Goal: Participate in discussion

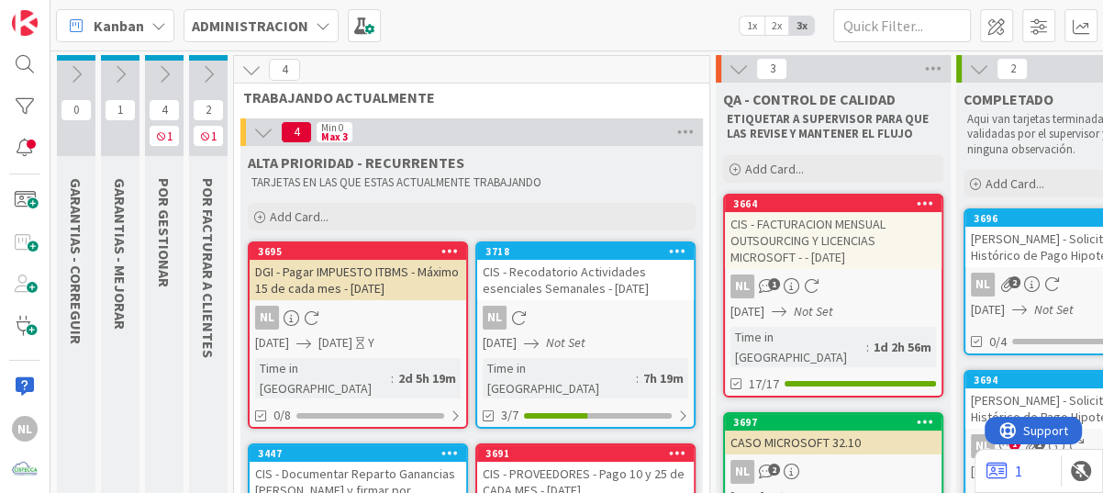
scroll to position [238, 0]
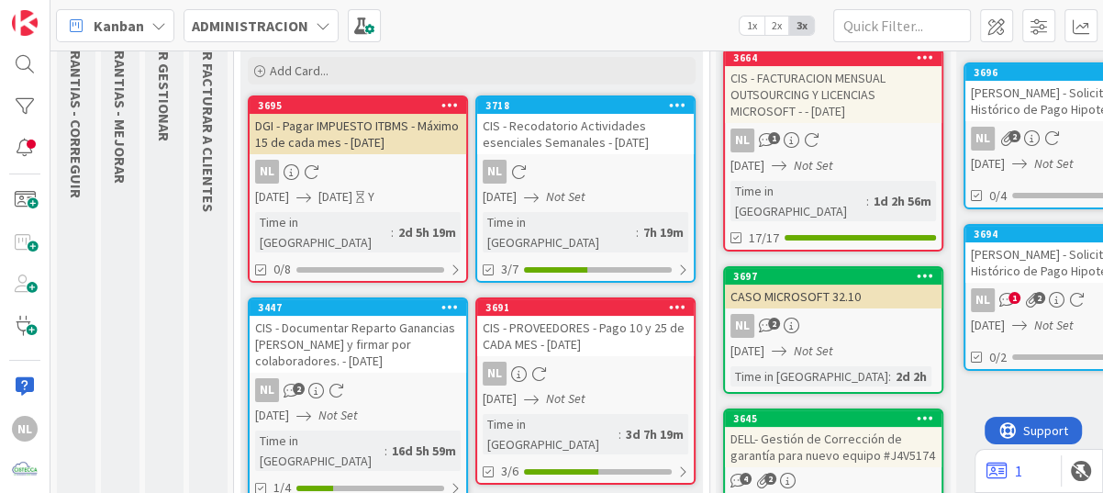
click at [588, 361] on div "NL" at bounding box center [585, 373] width 216 height 24
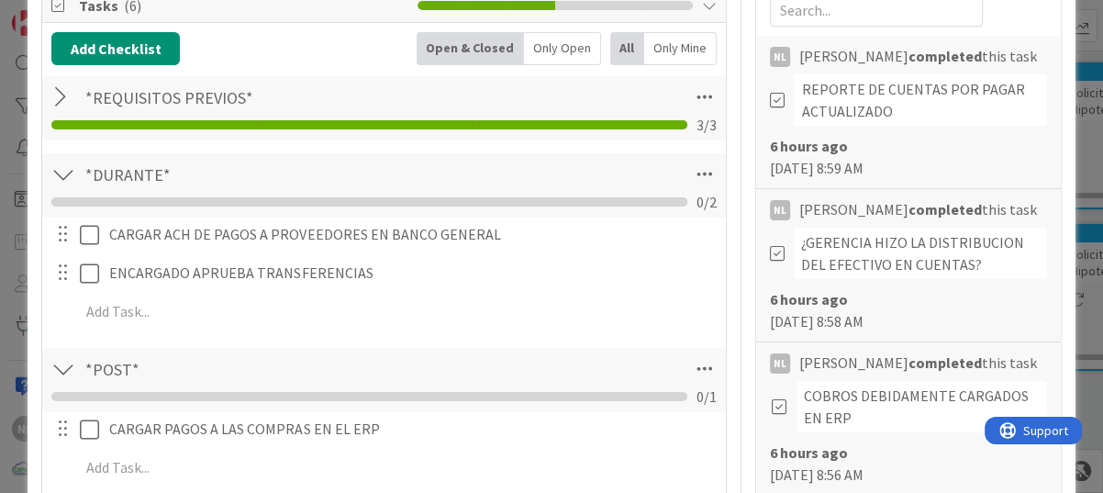
scroll to position [550, 0]
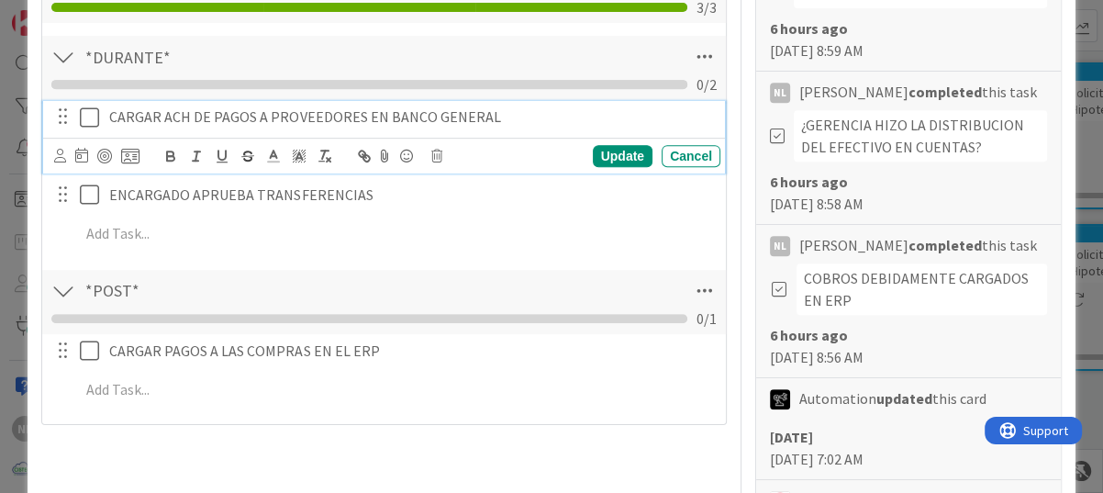
click at [91, 115] on icon at bounding box center [89, 117] width 19 height 22
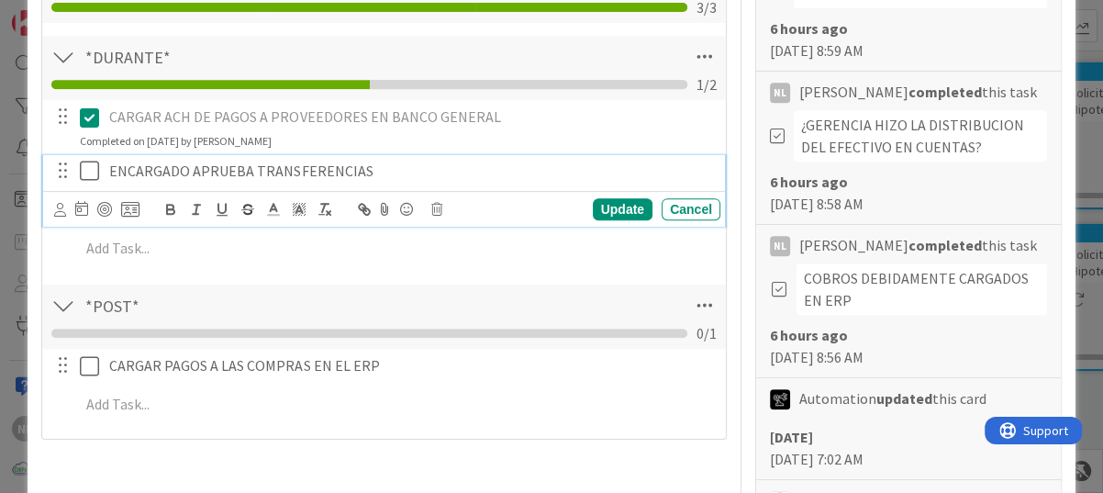
drag, startPoint x: 94, startPoint y: 159, endPoint x: 94, endPoint y: 175, distance: 16.5
click at [94, 174] on icon at bounding box center [89, 171] width 19 height 22
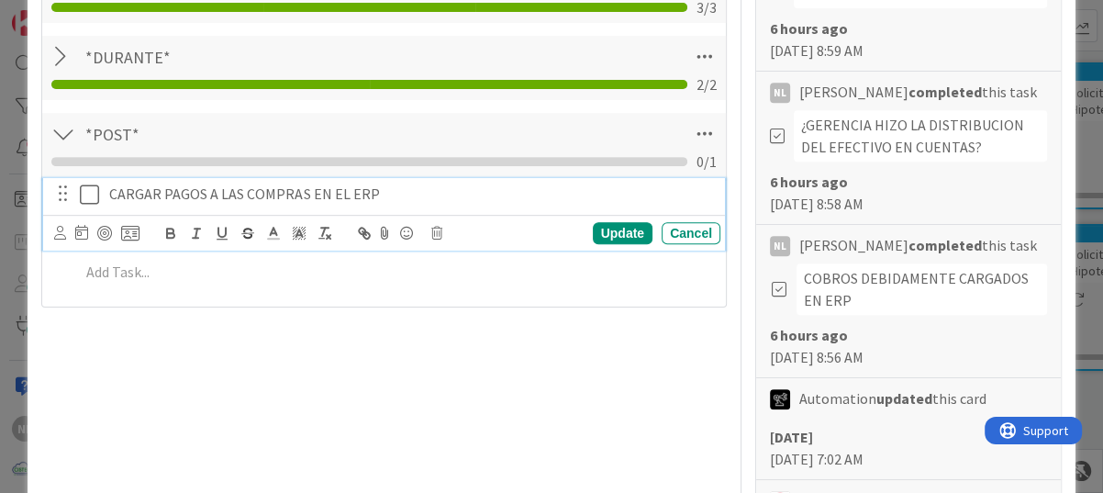
click at [91, 192] on icon at bounding box center [89, 194] width 19 height 22
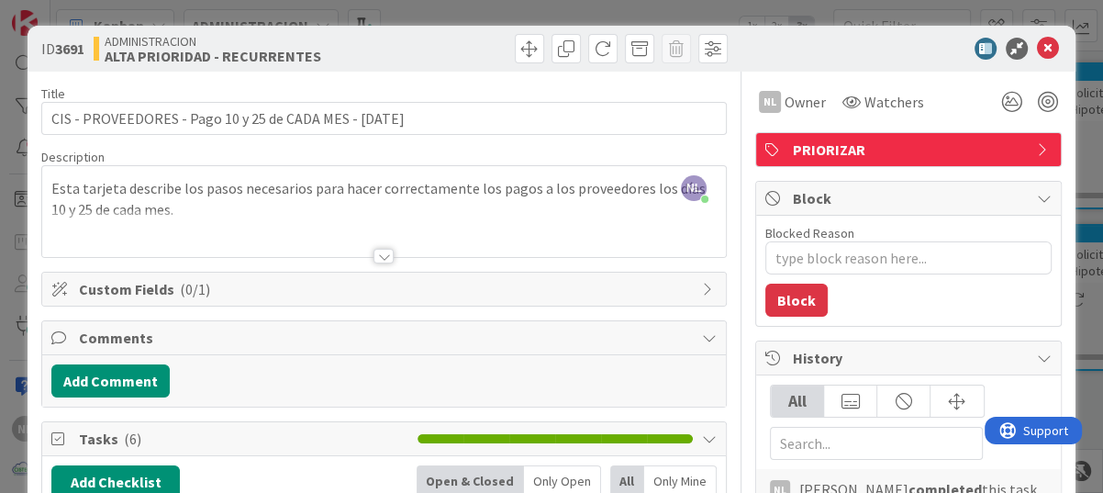
scroll to position [0, 0]
click at [1037, 42] on icon at bounding box center [1048, 49] width 22 height 22
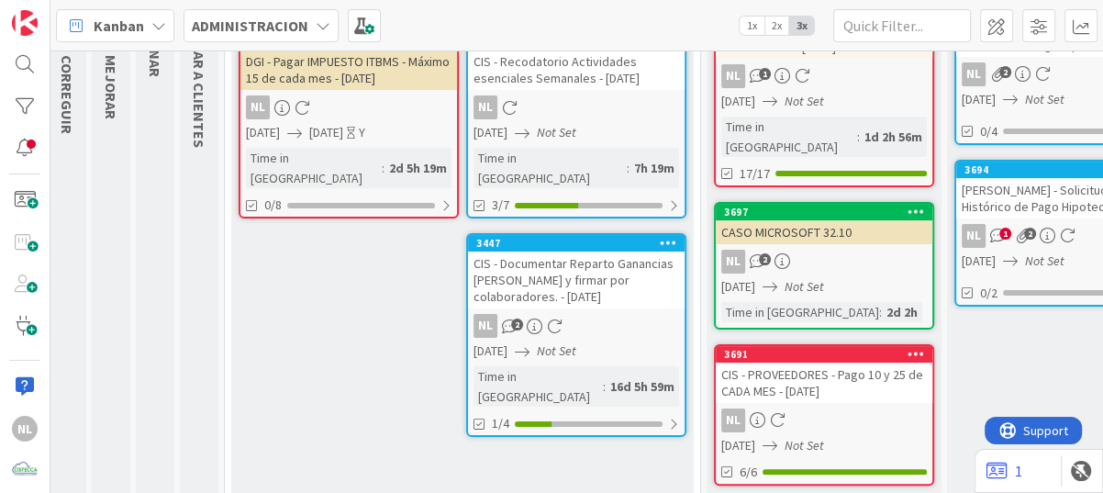
scroll to position [118, 9]
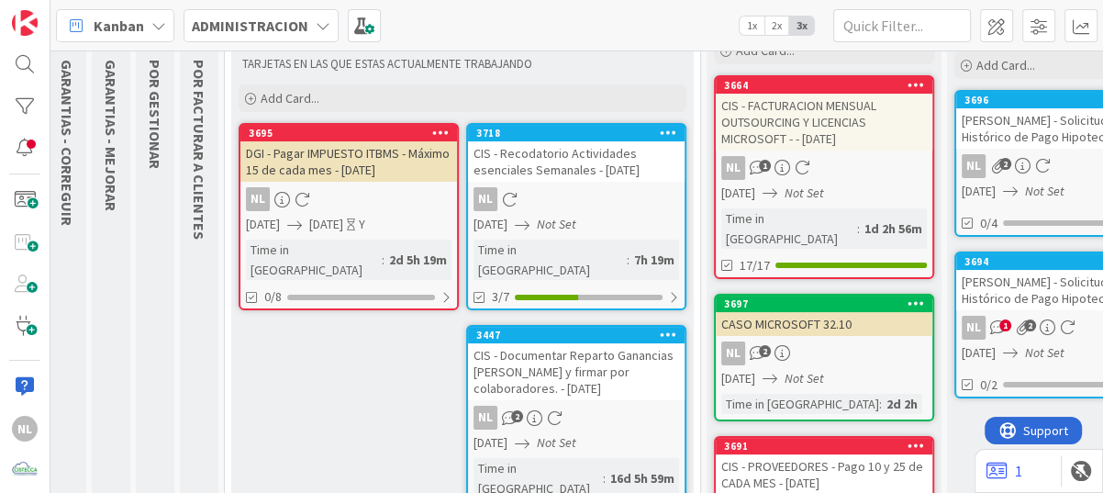
click at [338, 162] on div "DGI - Pagar IMPUESTO ITBMS - Máximo 15 de cada mes - [DATE]" at bounding box center [348, 161] width 216 height 40
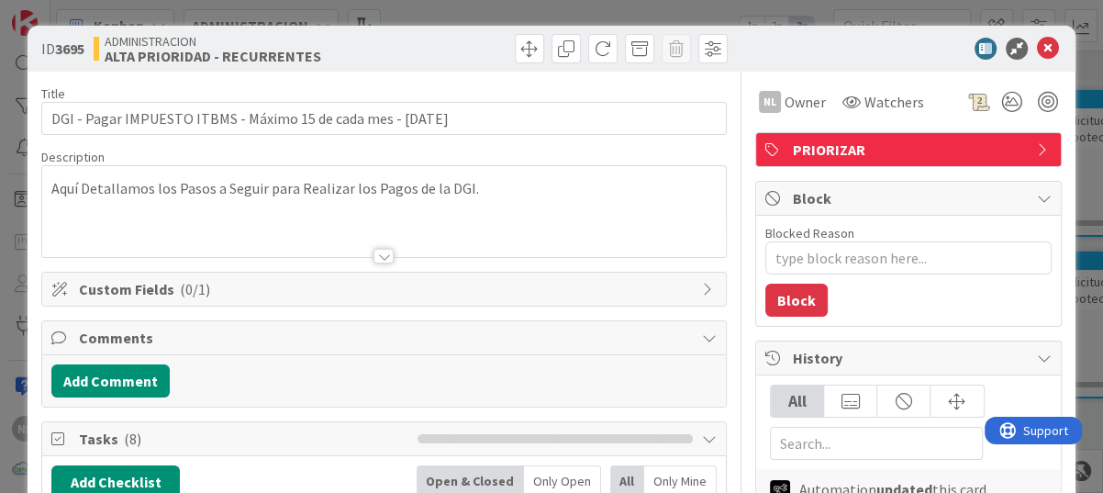
type textarea "x"
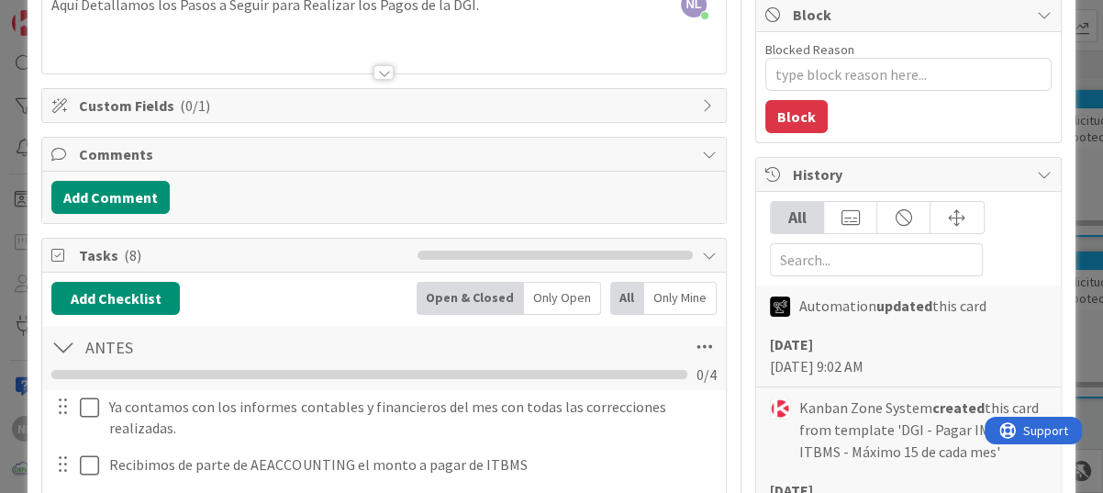
scroll to position [92, 0]
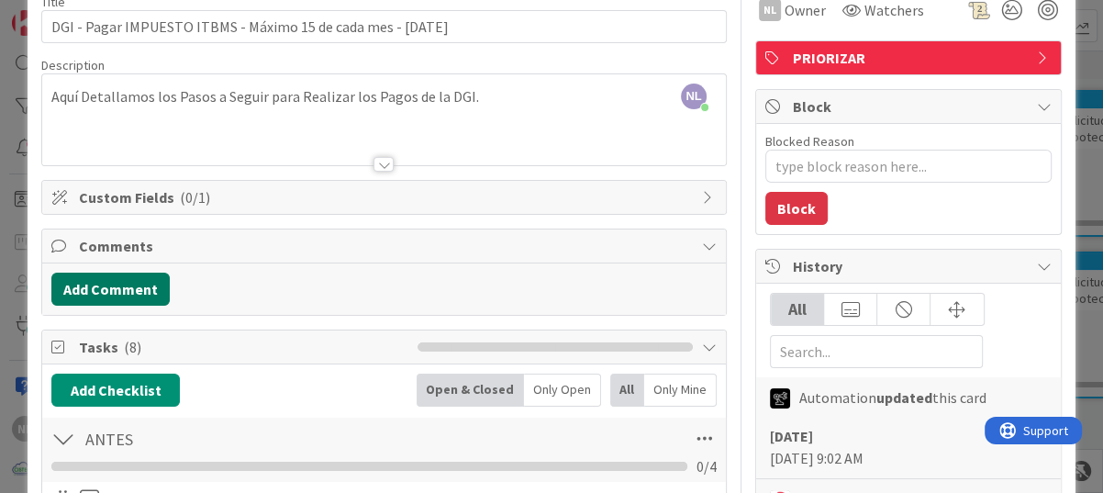
click at [97, 287] on button "Add Comment" at bounding box center [110, 288] width 118 height 33
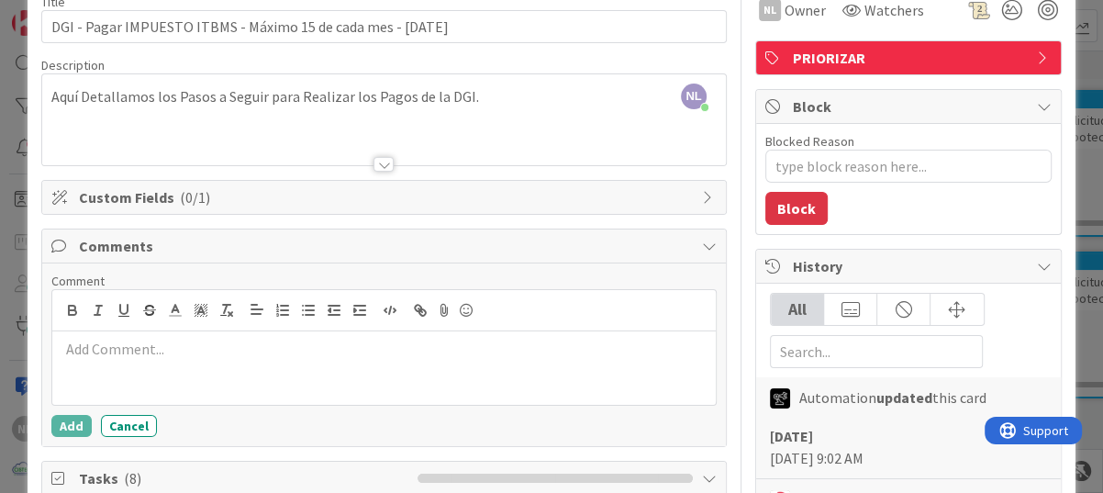
click at [90, 342] on p at bounding box center [384, 348] width 649 height 21
drag, startPoint x: 182, startPoint y: 354, endPoint x: 130, endPoint y: 349, distance: 51.7
click at [130, 349] on p "En proceso de correcion de incidencias para el cierre contable." at bounding box center [384, 348] width 649 height 21
click at [192, 351] on p "En proceso de correcion de incidencias para el cierre contable." at bounding box center [384, 348] width 649 height 21
click at [427, 353] on p "En proceso aplicación de transacciones de incidencias para el cierre contable." at bounding box center [384, 348] width 649 height 21
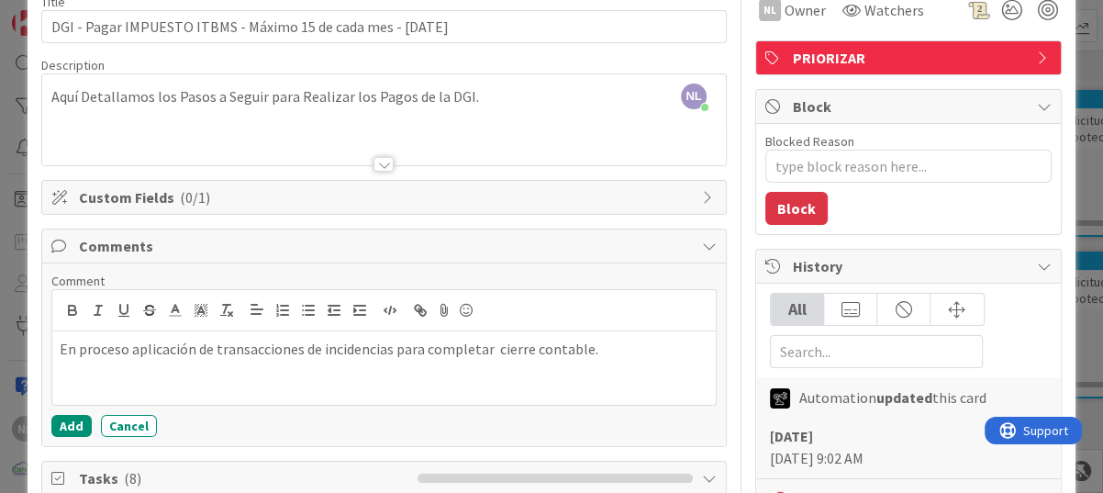
click at [450, 354] on p "En proceso aplicación de transacciones de incidencias para completar cierre con…" at bounding box center [384, 348] width 649 height 21
click at [693, 355] on p "En proceso aplicación de transacciones de incidencias para completar cierre con…" at bounding box center [384, 348] width 649 height 21
click at [68, 429] on button "Add" at bounding box center [71, 426] width 40 height 22
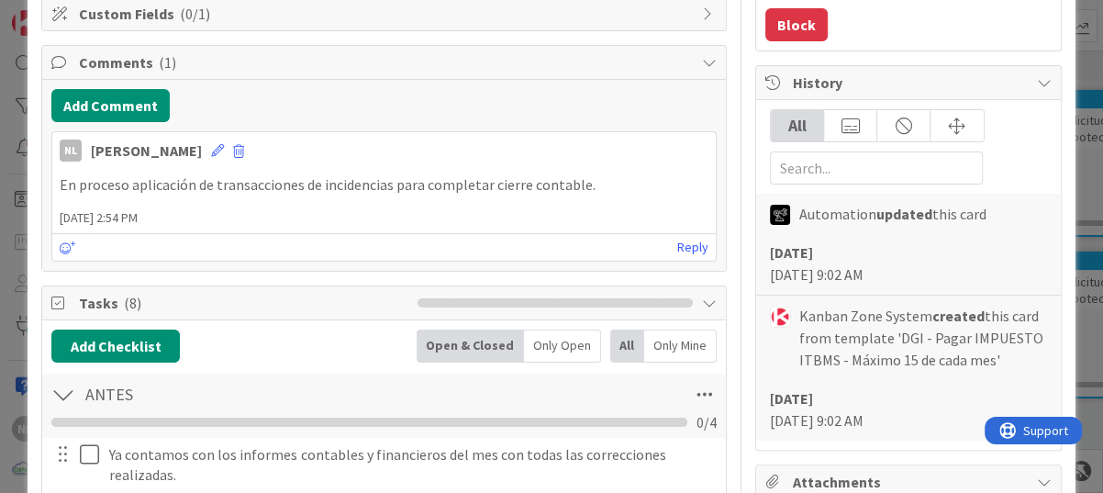
scroll to position [0, 0]
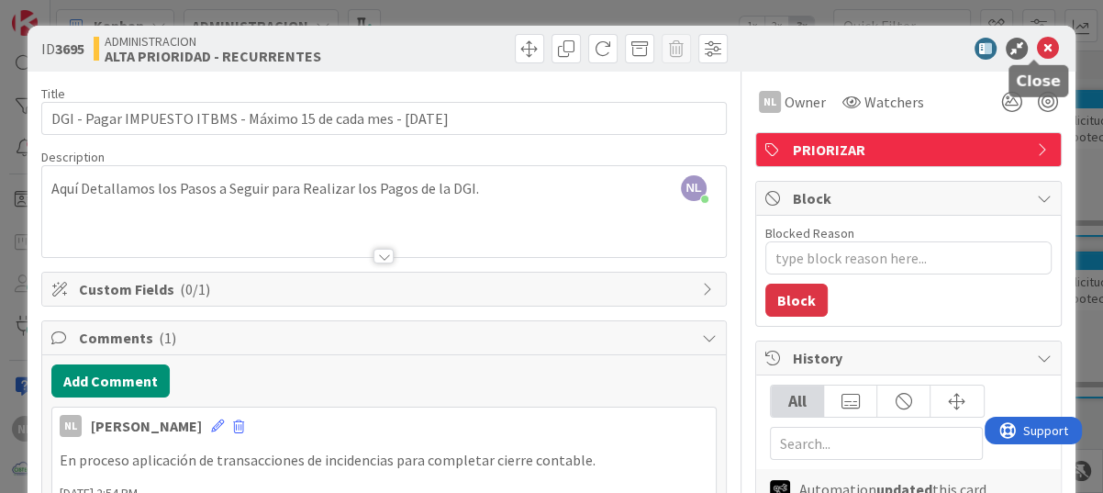
click at [1039, 51] on icon at bounding box center [1048, 49] width 22 height 22
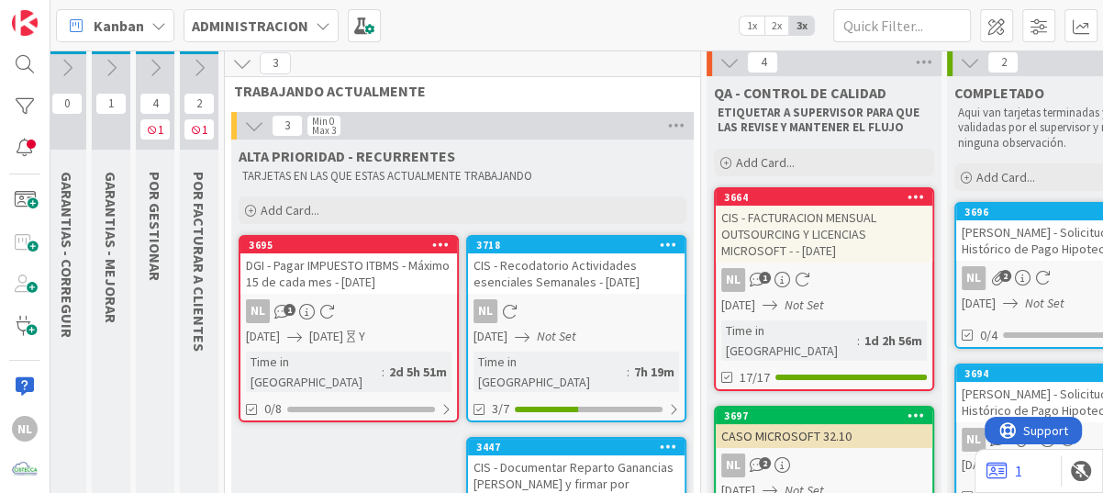
scroll to position [0, 9]
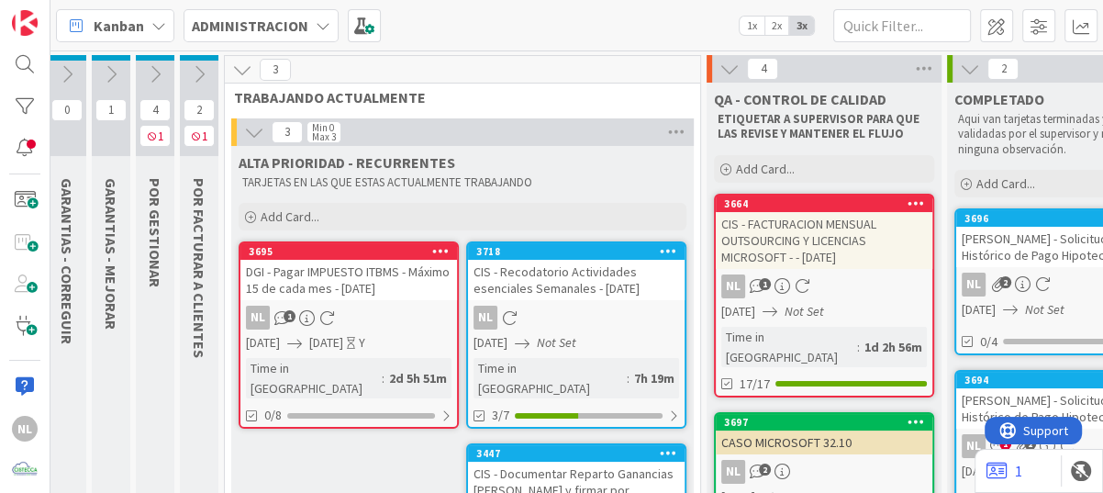
click at [254, 130] on icon at bounding box center [254, 132] width 20 height 20
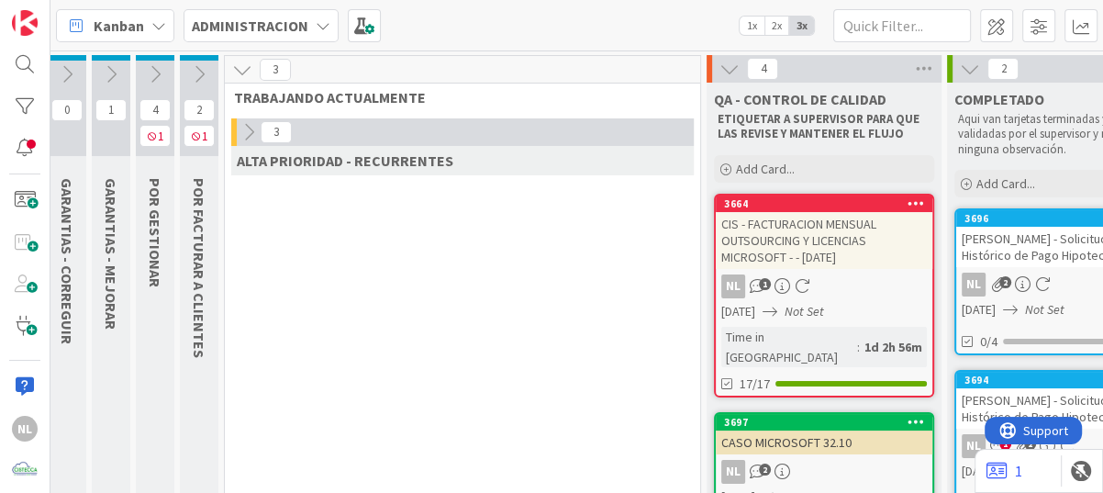
click at [249, 130] on icon at bounding box center [248, 132] width 20 height 20
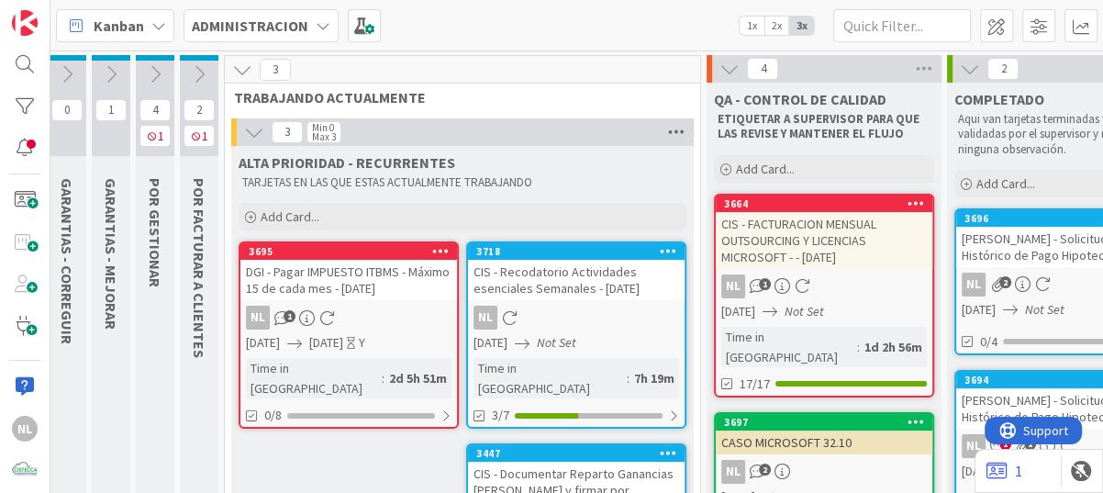
click at [674, 137] on icon at bounding box center [676, 132] width 24 height 28
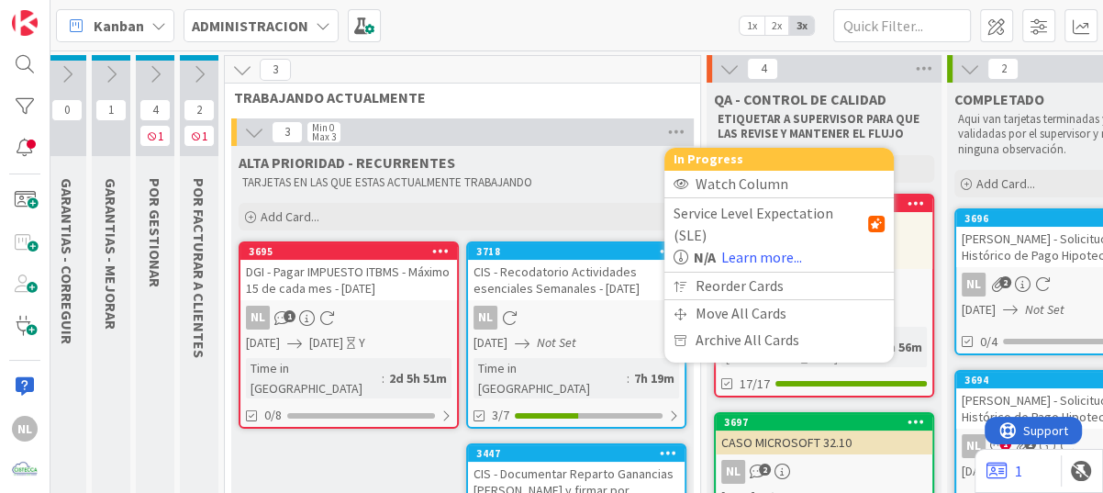
click at [240, 66] on icon at bounding box center [242, 70] width 20 height 20
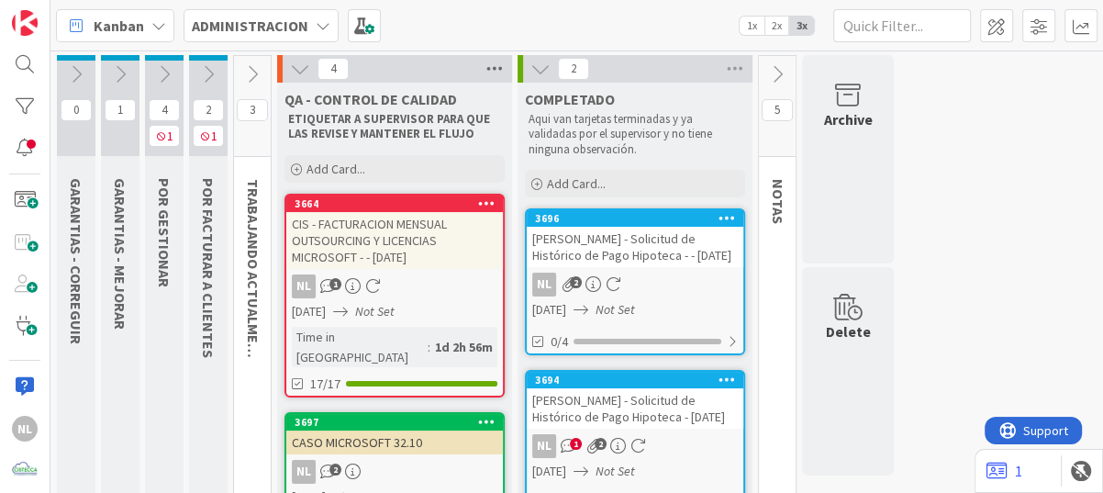
click at [492, 61] on icon at bounding box center [494, 69] width 24 height 28
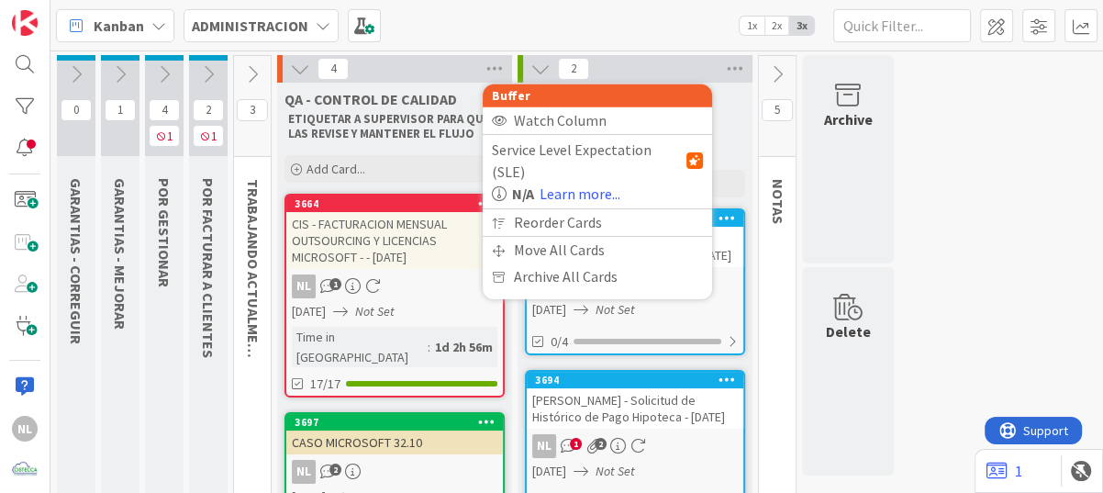
click at [306, 66] on icon at bounding box center [300, 69] width 20 height 20
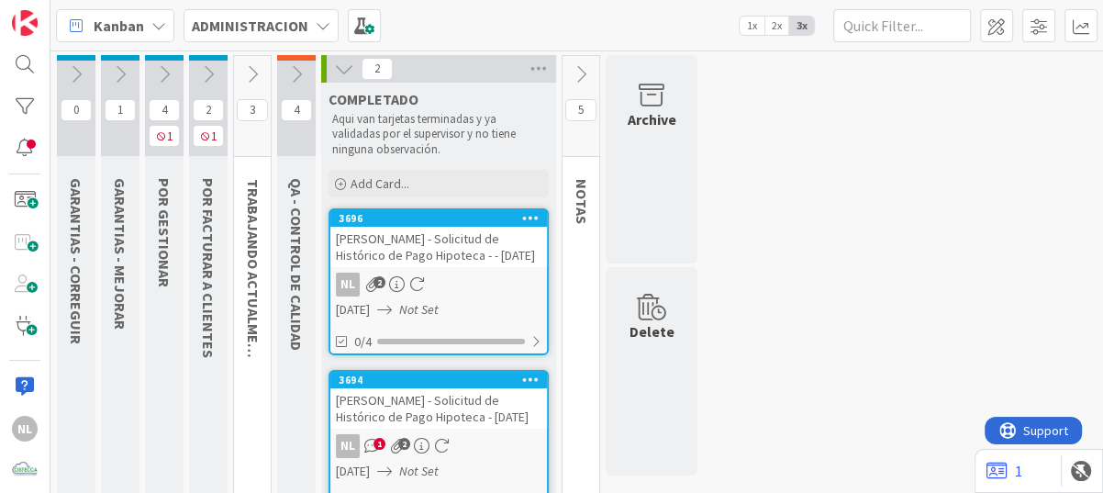
click at [337, 70] on icon at bounding box center [344, 69] width 20 height 20
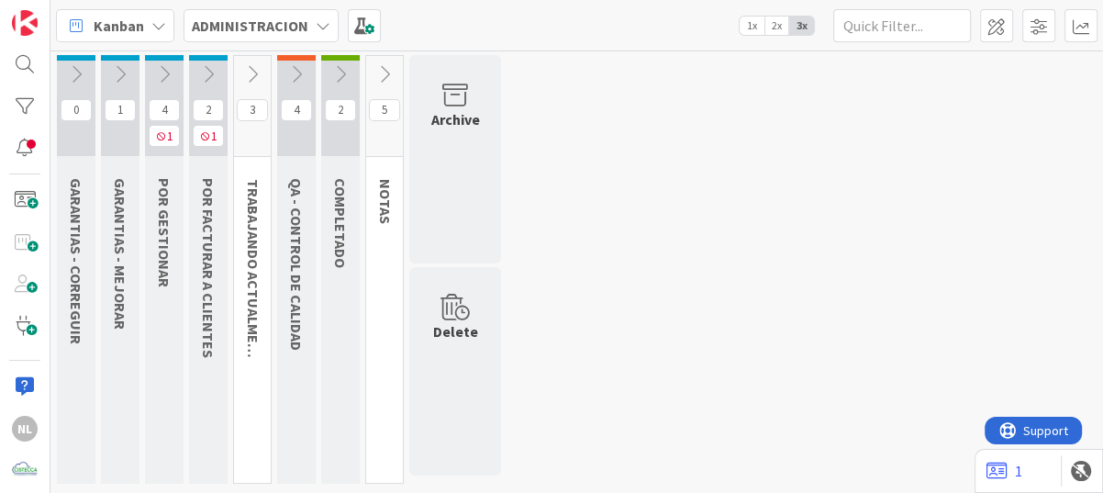
click at [169, 67] on icon at bounding box center [164, 74] width 20 height 20
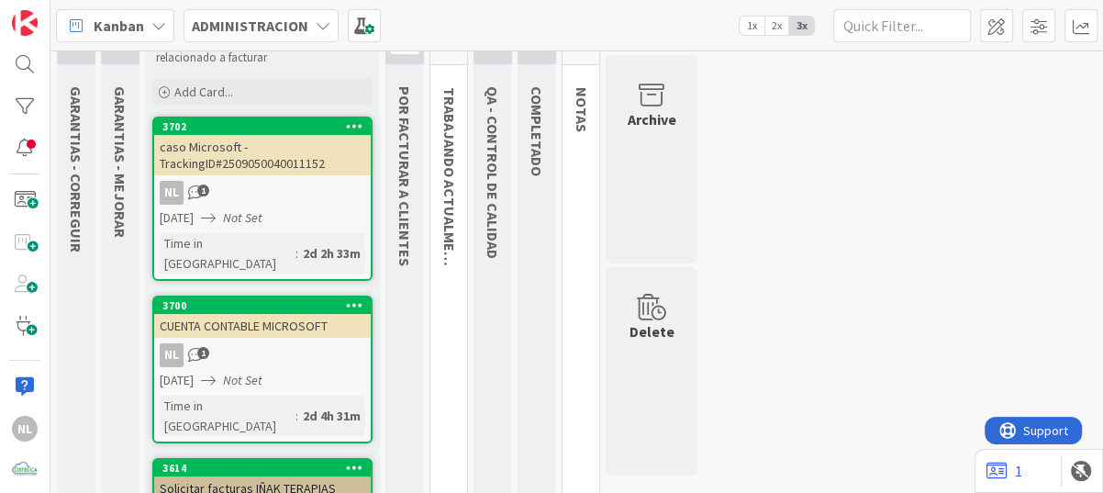
scroll to position [183, 0]
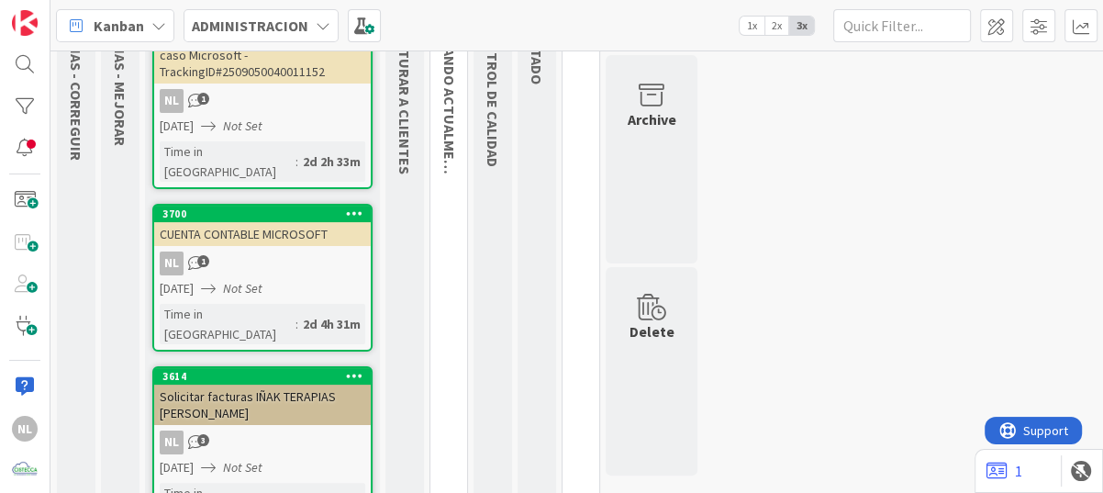
click at [879, 253] on div "0 GARANTIAS - CORREGUIR Aquí van tarjetas que hacen referencias a equipos que s…" at bounding box center [576, 452] width 1045 height 1161
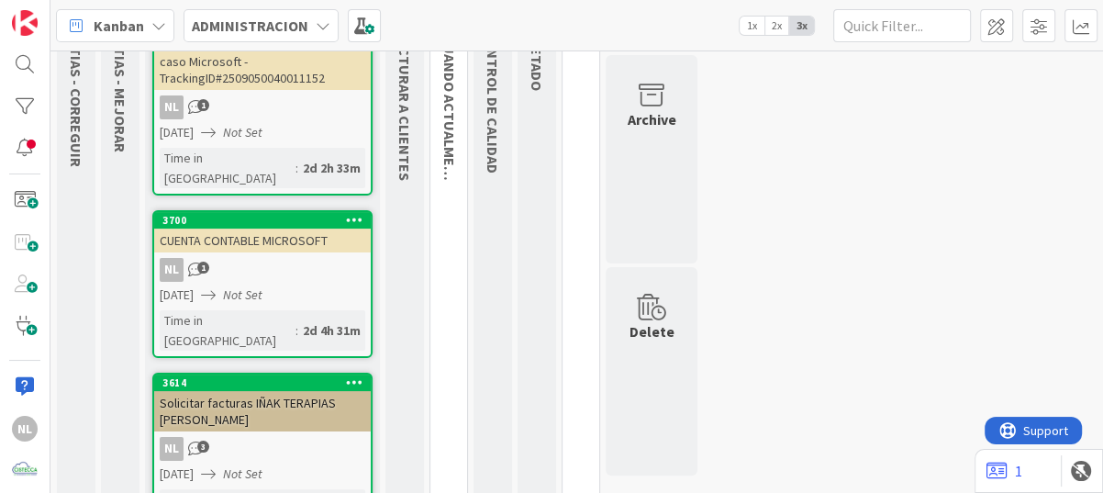
scroll to position [19, 0]
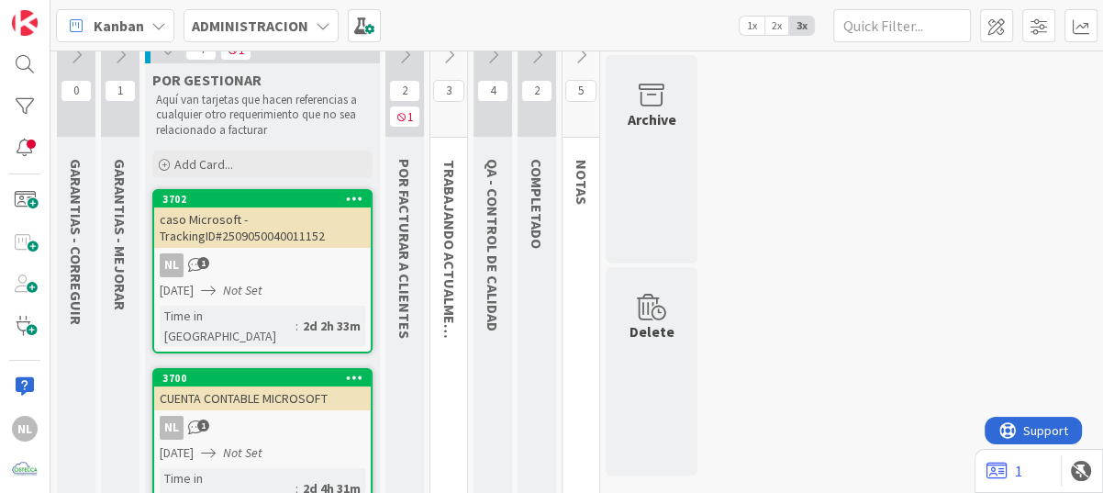
click at [266, 272] on div "NL 1" at bounding box center [262, 265] width 216 height 24
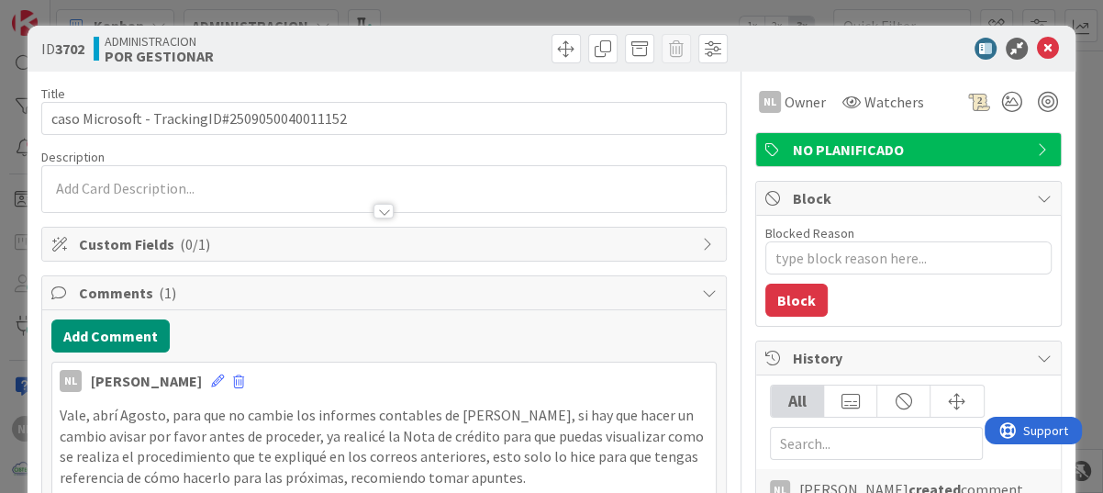
type textarea "x"
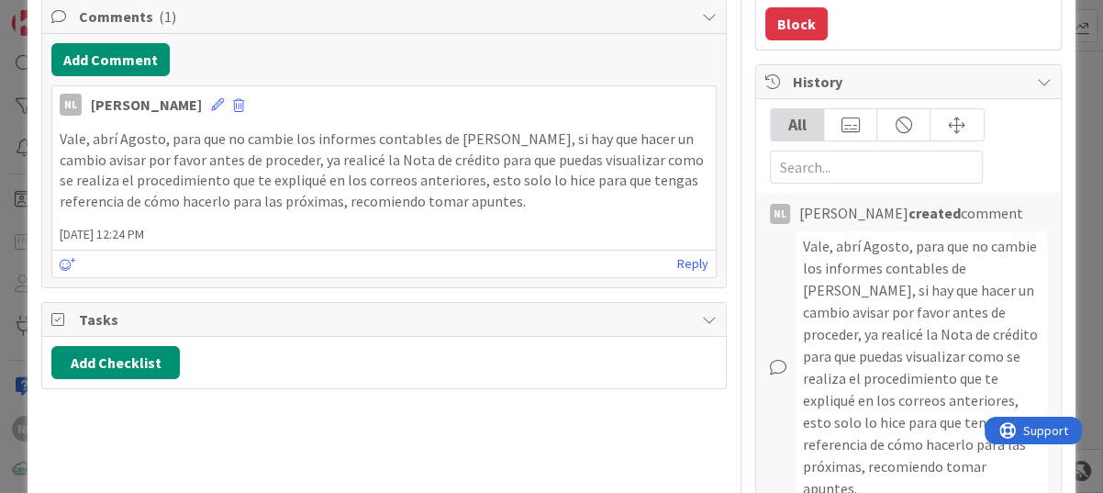
scroll to position [382, 0]
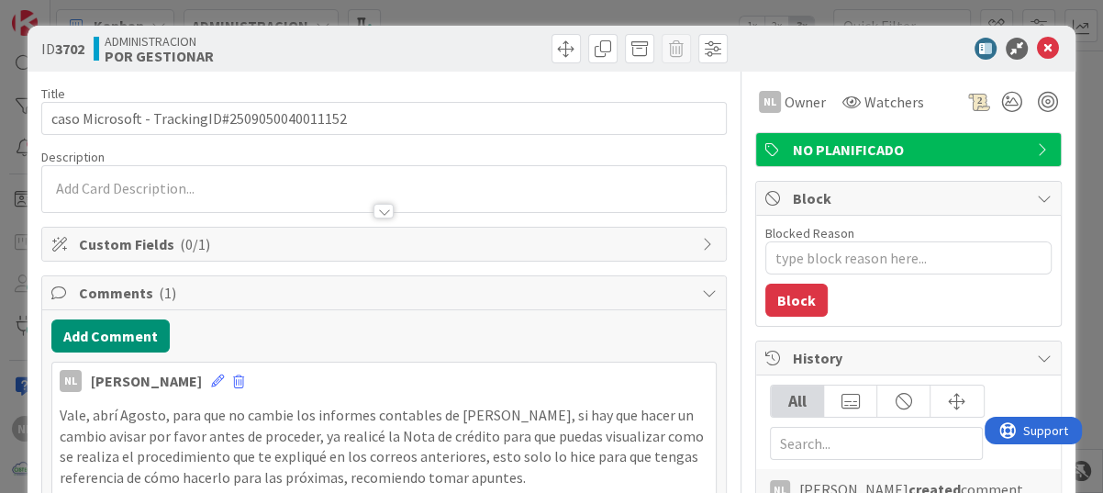
type textarea "x"
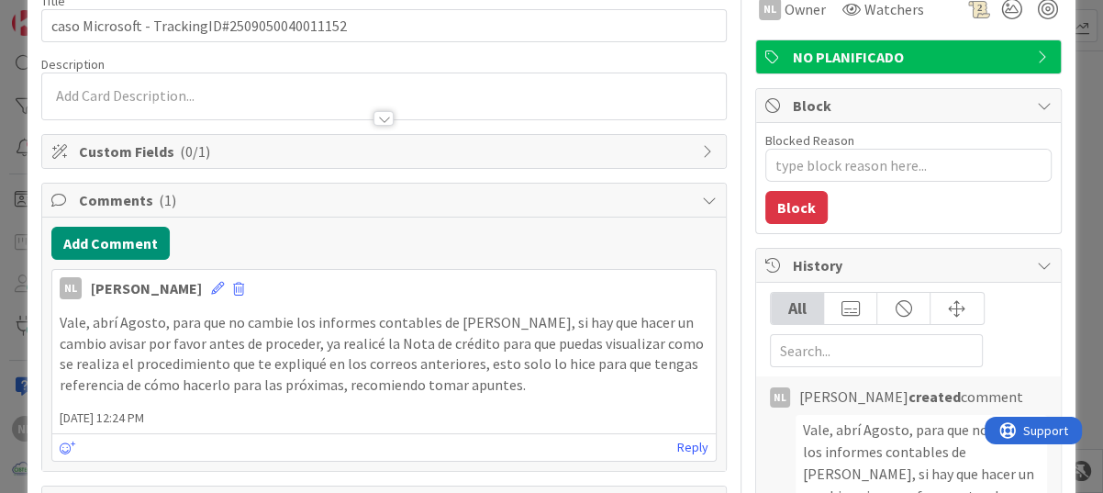
scroll to position [183, 0]
